Goal: Task Accomplishment & Management: Manage account settings

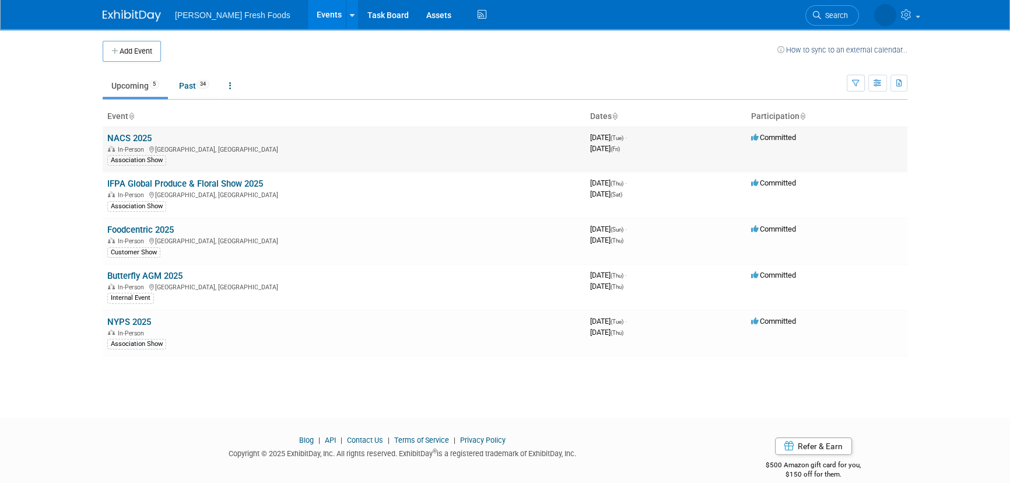
click at [124, 133] on link "NACS 2025" at bounding box center [129, 138] width 44 height 10
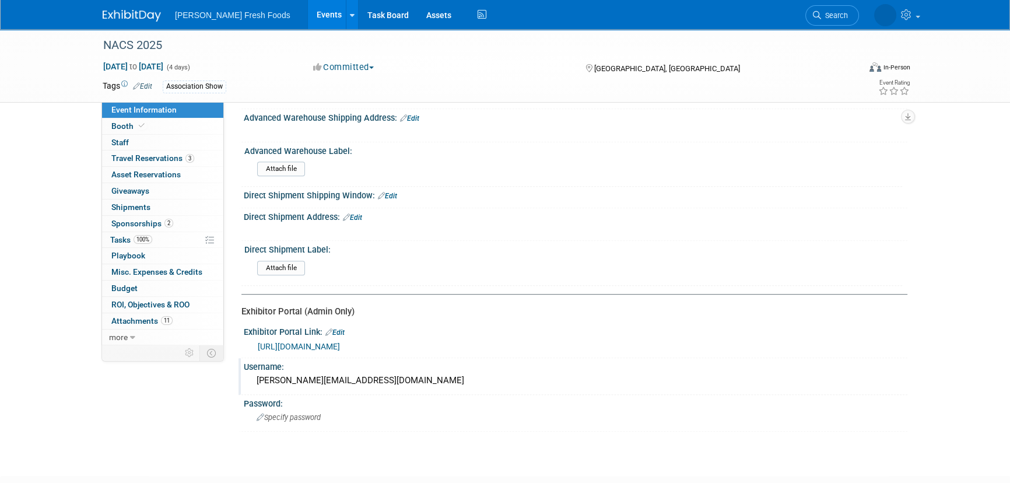
scroll to position [603, 0]
click at [312, 340] on link "[URL][DOMAIN_NAME]" at bounding box center [299, 344] width 82 height 9
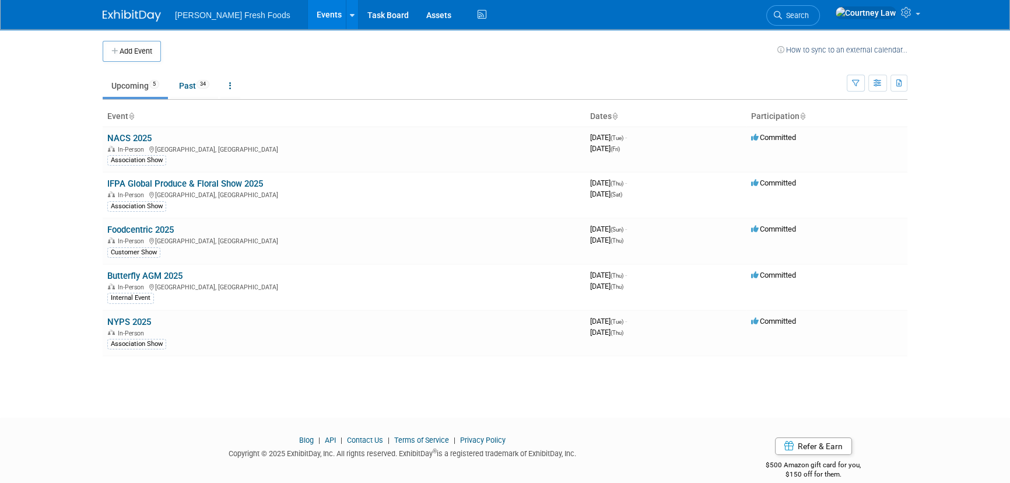
drag, startPoint x: 142, startPoint y: 136, endPoint x: 198, endPoint y: 139, distance: 56.1
click at [142, 136] on link "NACS 2025" at bounding box center [129, 138] width 44 height 10
click at [141, 127] on td "NACS 2025 In-Person [GEOGRAPHIC_DATA], [GEOGRAPHIC_DATA] Association Show" at bounding box center [344, 149] width 483 height 45
click at [136, 136] on link "NACS 2025" at bounding box center [129, 138] width 44 height 10
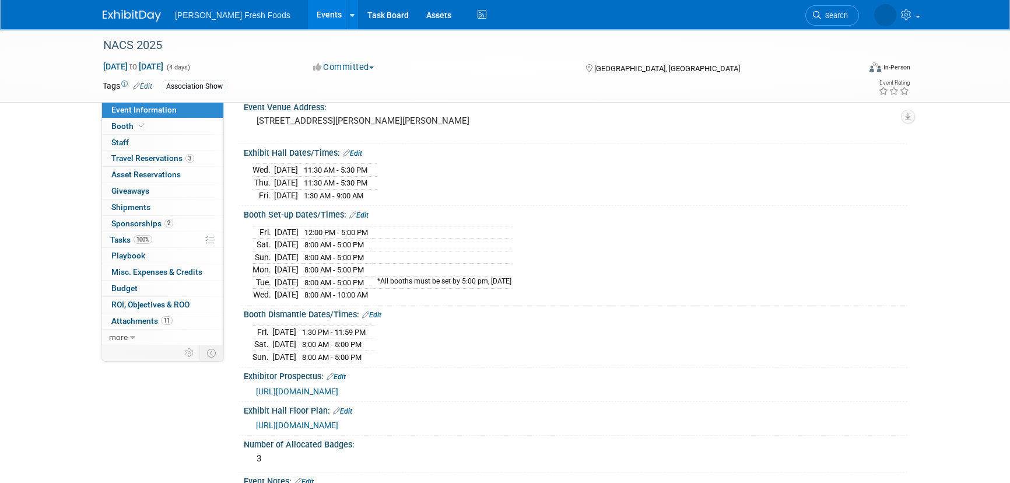
scroll to position [371, 0]
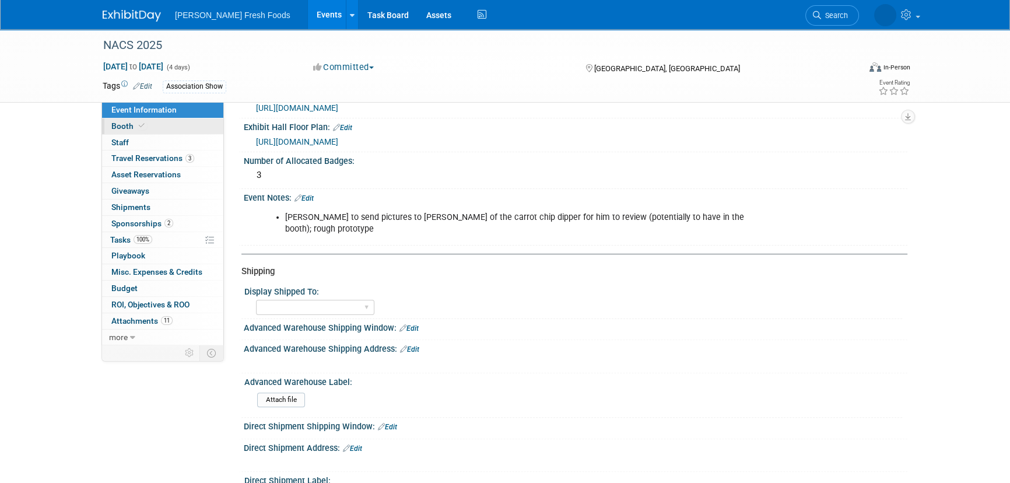
click at [149, 129] on link "Booth" at bounding box center [162, 126] width 121 height 16
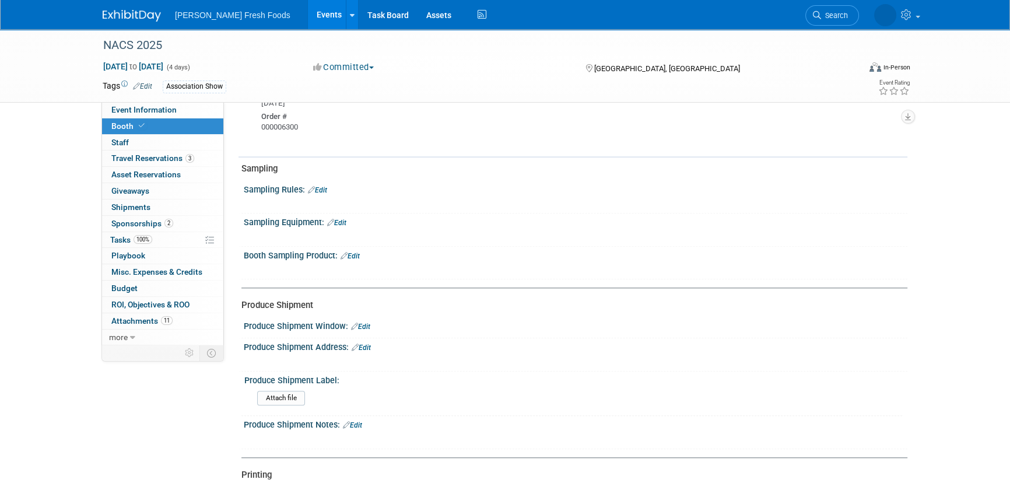
scroll to position [1166, 0]
click at [349, 417] on div "Produce Shipment Notes: Edit" at bounding box center [576, 424] width 664 height 15
click at [356, 422] on link "Edit" at bounding box center [352, 426] width 19 height 8
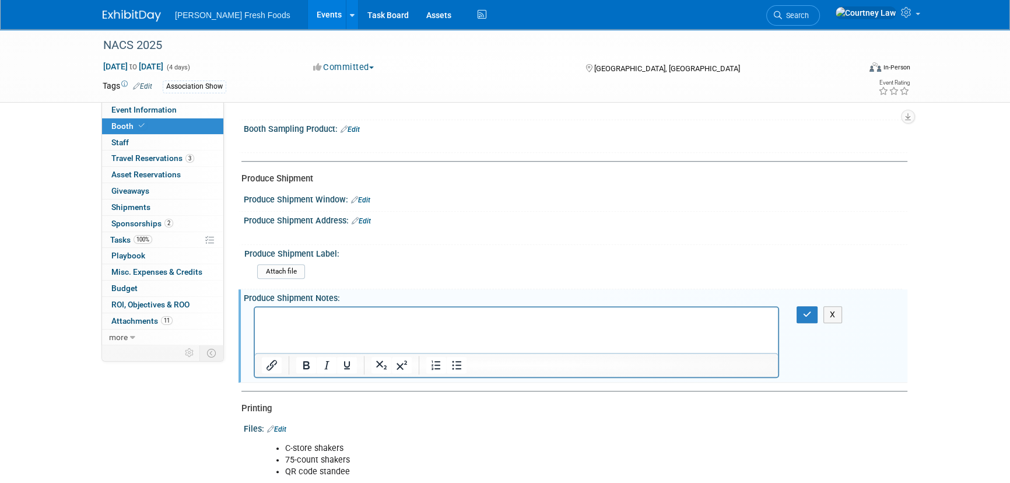
scroll to position [0, 0]
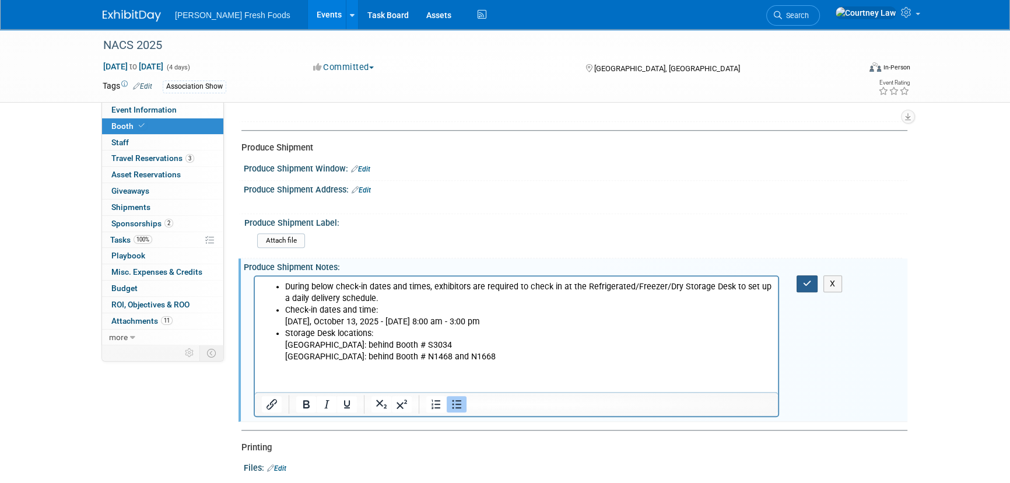
click at [806, 283] on button "button" at bounding box center [807, 283] width 22 height 17
